Goal: Find specific page/section: Find specific page/section

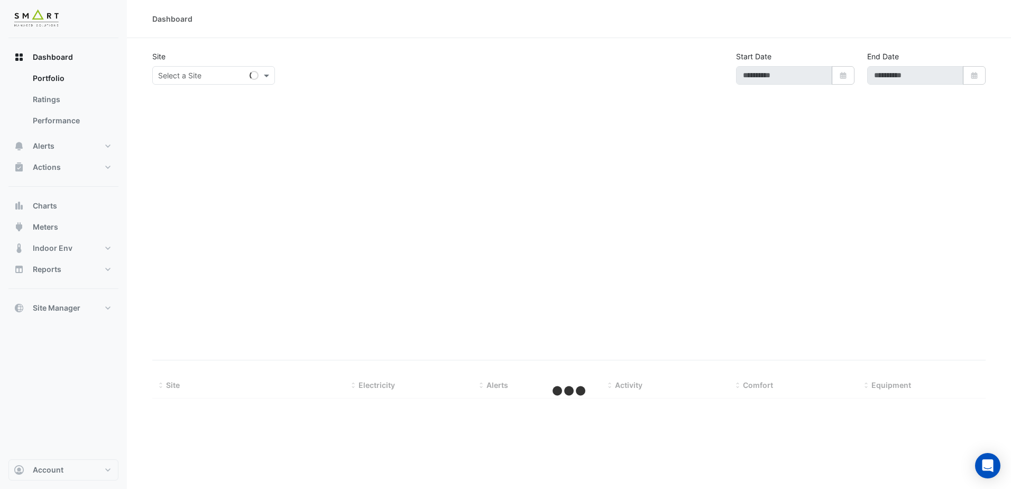
type input "**********"
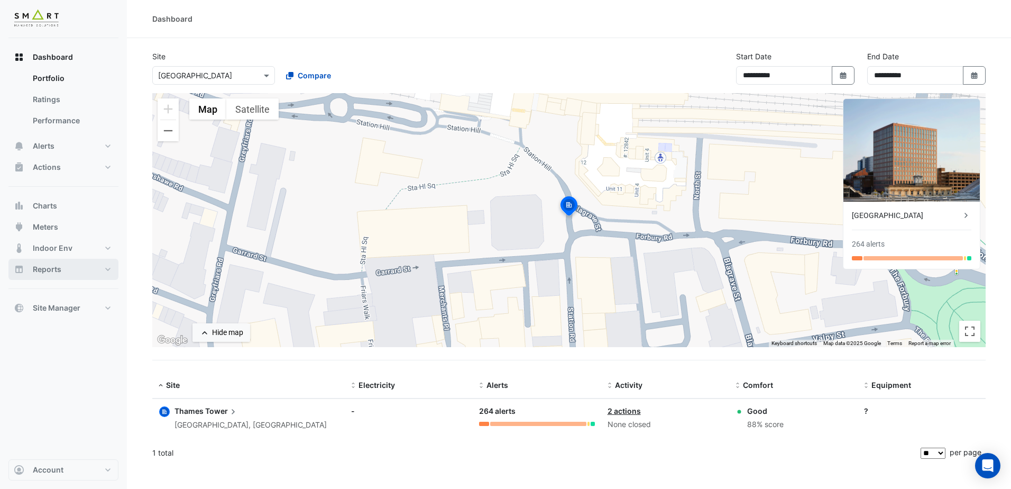
click at [56, 266] on span "Reports" at bounding box center [47, 269] width 29 height 11
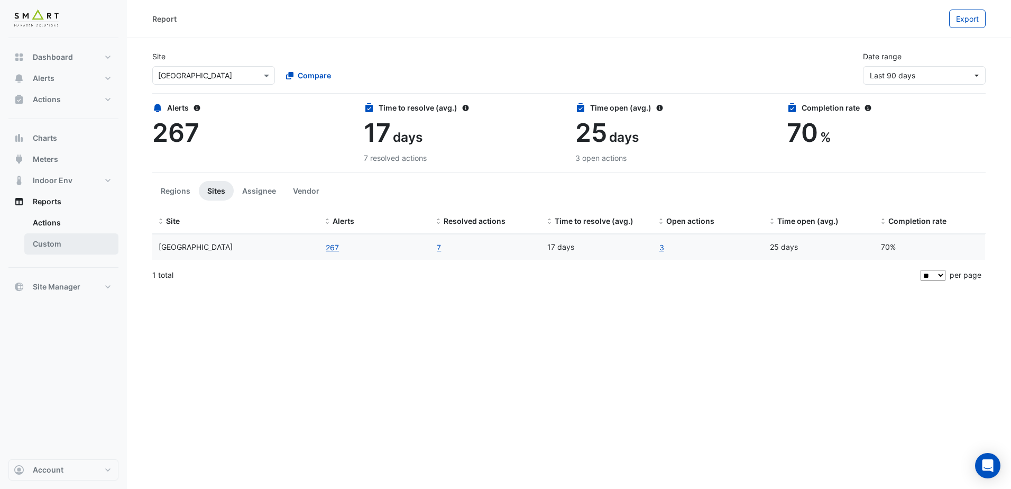
click at [62, 245] on link "Custom" at bounding box center [71, 243] width 94 height 21
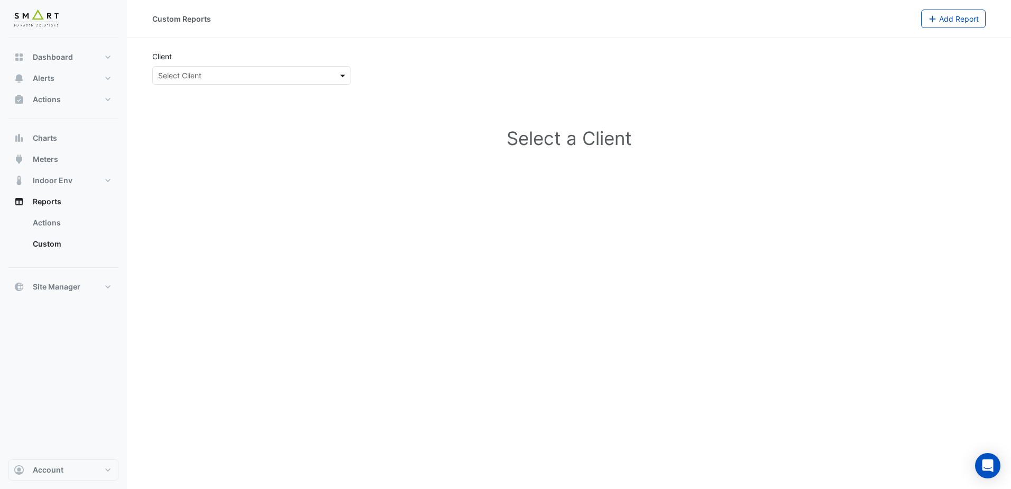
click at [339, 72] on span at bounding box center [343, 75] width 13 height 11
click at [253, 159] on div "Select a Client" at bounding box center [569, 140] width 834 height 94
click at [66, 247] on link "Custom" at bounding box center [71, 243] width 94 height 21
click at [73, 225] on link "Actions" at bounding box center [71, 222] width 94 height 21
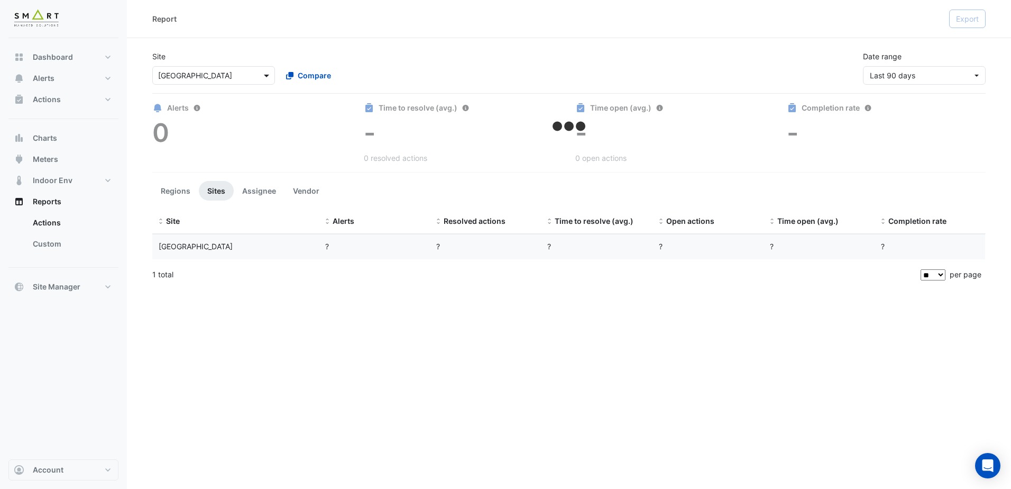
click at [268, 76] on span at bounding box center [267, 75] width 13 height 11
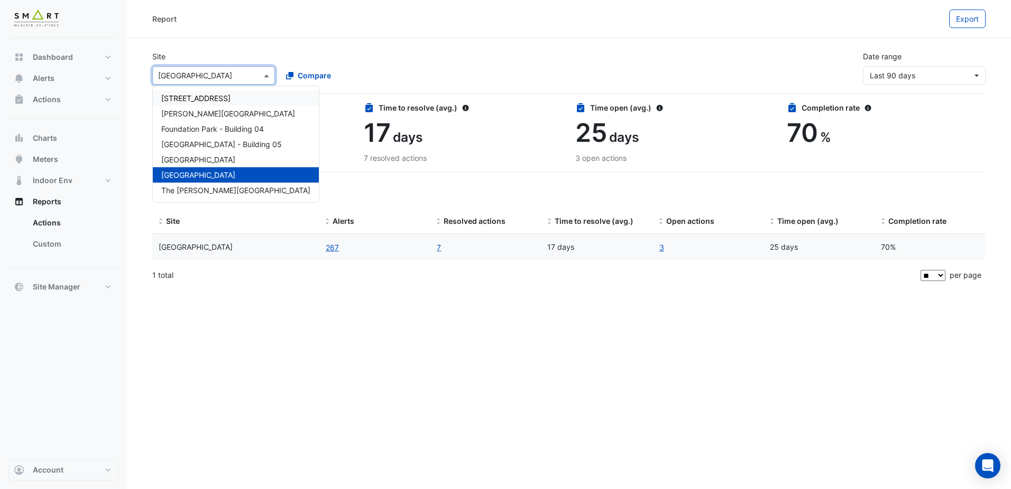
click at [268, 76] on span at bounding box center [267, 75] width 13 height 11
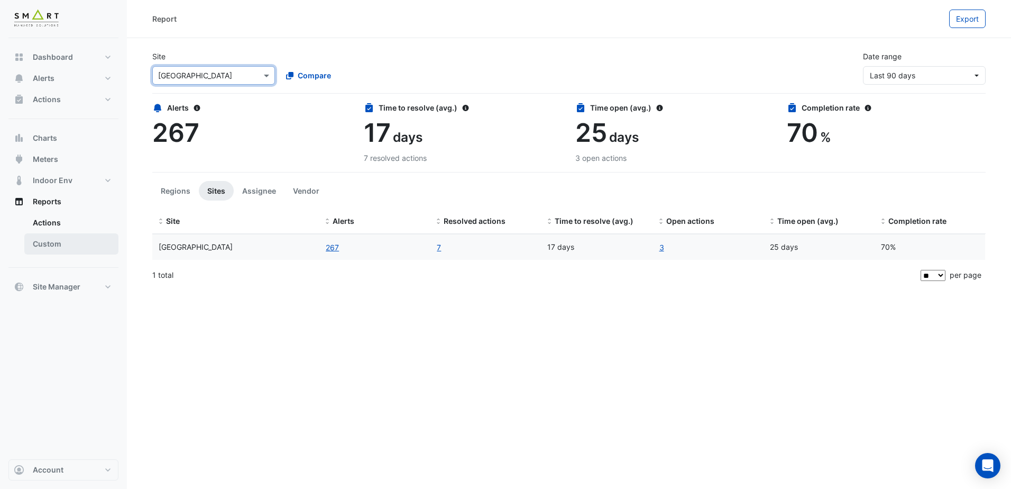
click at [69, 239] on link "Custom" at bounding box center [71, 243] width 94 height 21
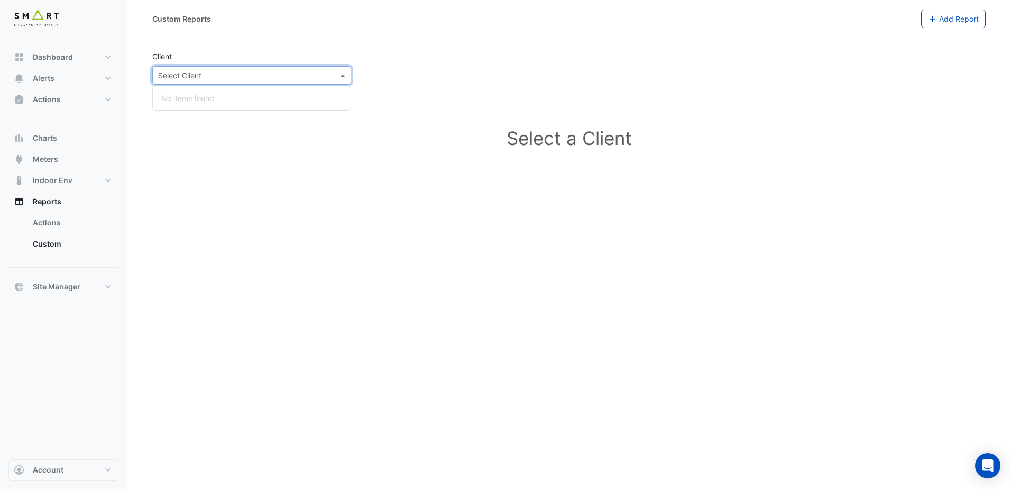
click at [346, 79] on span at bounding box center [343, 75] width 13 height 11
click at [237, 99] on div "No items found" at bounding box center [252, 97] width 198 height 15
click at [399, 63] on div "Client Select Client No items found" at bounding box center [569, 68] width 846 height 34
click at [58, 243] on link "Custom" at bounding box center [71, 243] width 94 height 21
click at [53, 249] on link "Custom" at bounding box center [71, 243] width 94 height 21
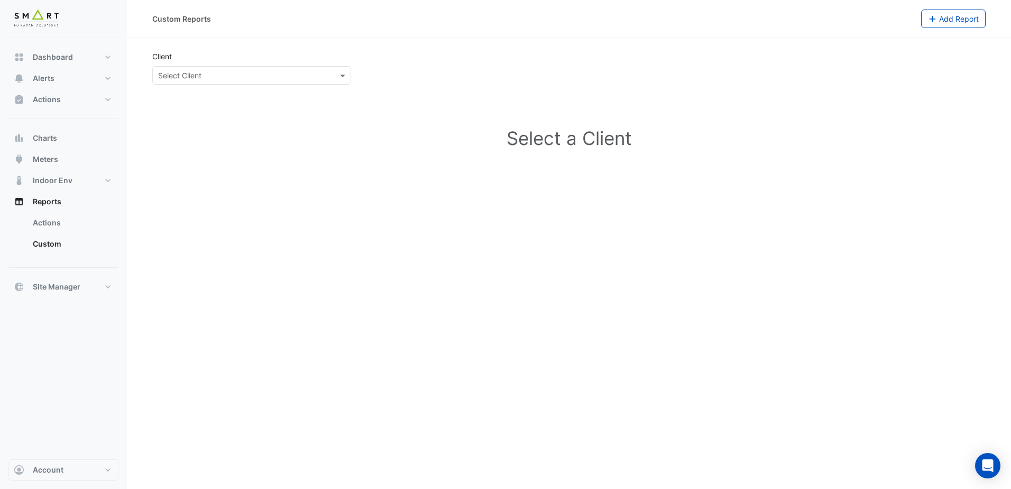
click at [283, 71] on div "Select Client" at bounding box center [251, 75] width 199 height 19
click at [173, 97] on div "No items found" at bounding box center [252, 97] width 198 height 15
click at [328, 199] on div "Custom Reports Add Report Client Select Client No items found Select a Client" at bounding box center [569, 244] width 884 height 489
drag, startPoint x: 277, startPoint y: 220, endPoint x: 140, endPoint y: 95, distance: 185.3
click at [278, 214] on div "Custom Reports Add Report Client Select Client Select a Client" at bounding box center [569, 244] width 884 height 489
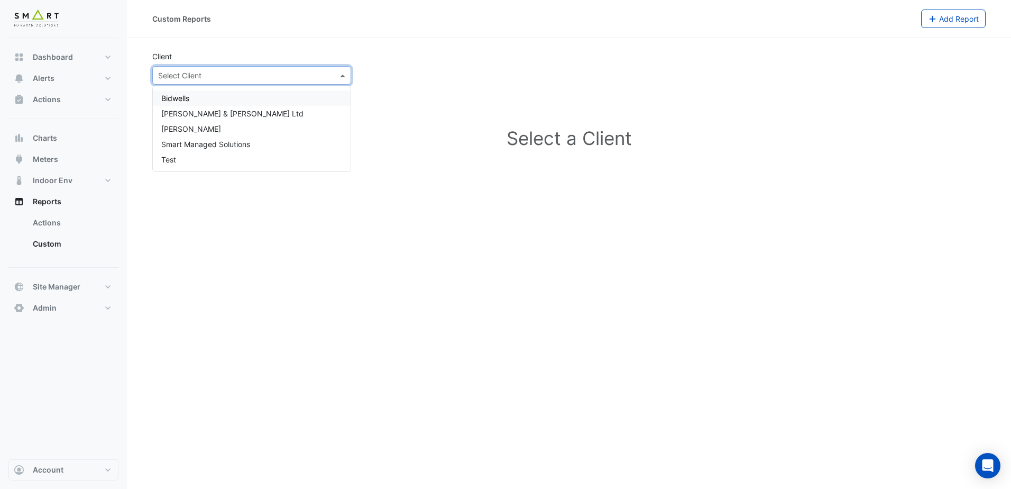
click at [343, 75] on span at bounding box center [343, 75] width 13 height 11
click at [260, 145] on div "Smart Managed Solutions" at bounding box center [252, 143] width 198 height 15
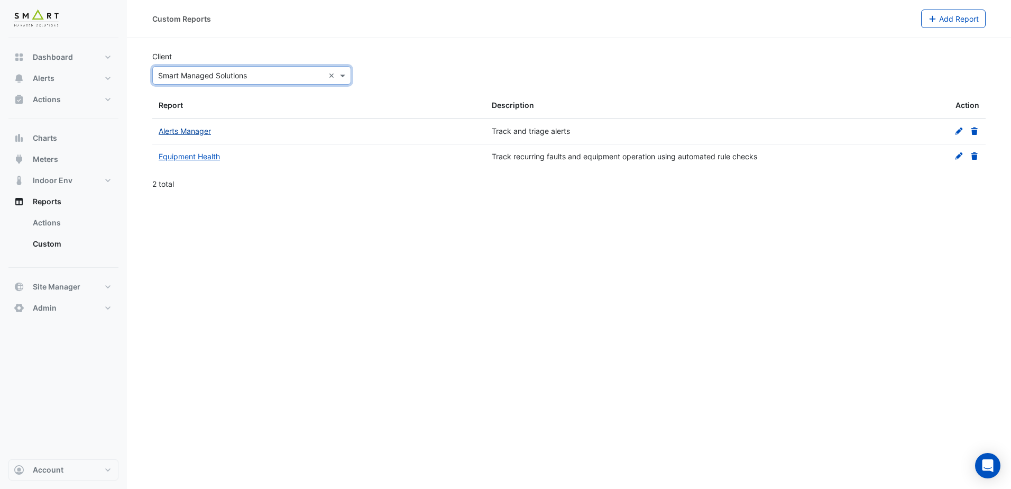
click at [185, 129] on link "Alerts Manager" at bounding box center [185, 130] width 52 height 9
click at [200, 158] on link "Equipment Health" at bounding box center [189, 156] width 61 height 9
click at [379, 308] on div "Custom Reports Add Report Client × Smart Managed Solutions × Report Description…" at bounding box center [569, 244] width 884 height 489
drag, startPoint x: 312, startPoint y: 271, endPoint x: 335, endPoint y: 283, distance: 27.0
click at [337, 286] on div "Custom Reports Add Report Client × Smart Managed Solutions × Report Description…" at bounding box center [569, 244] width 884 height 489
